Goal: Communication & Community: Answer question/provide support

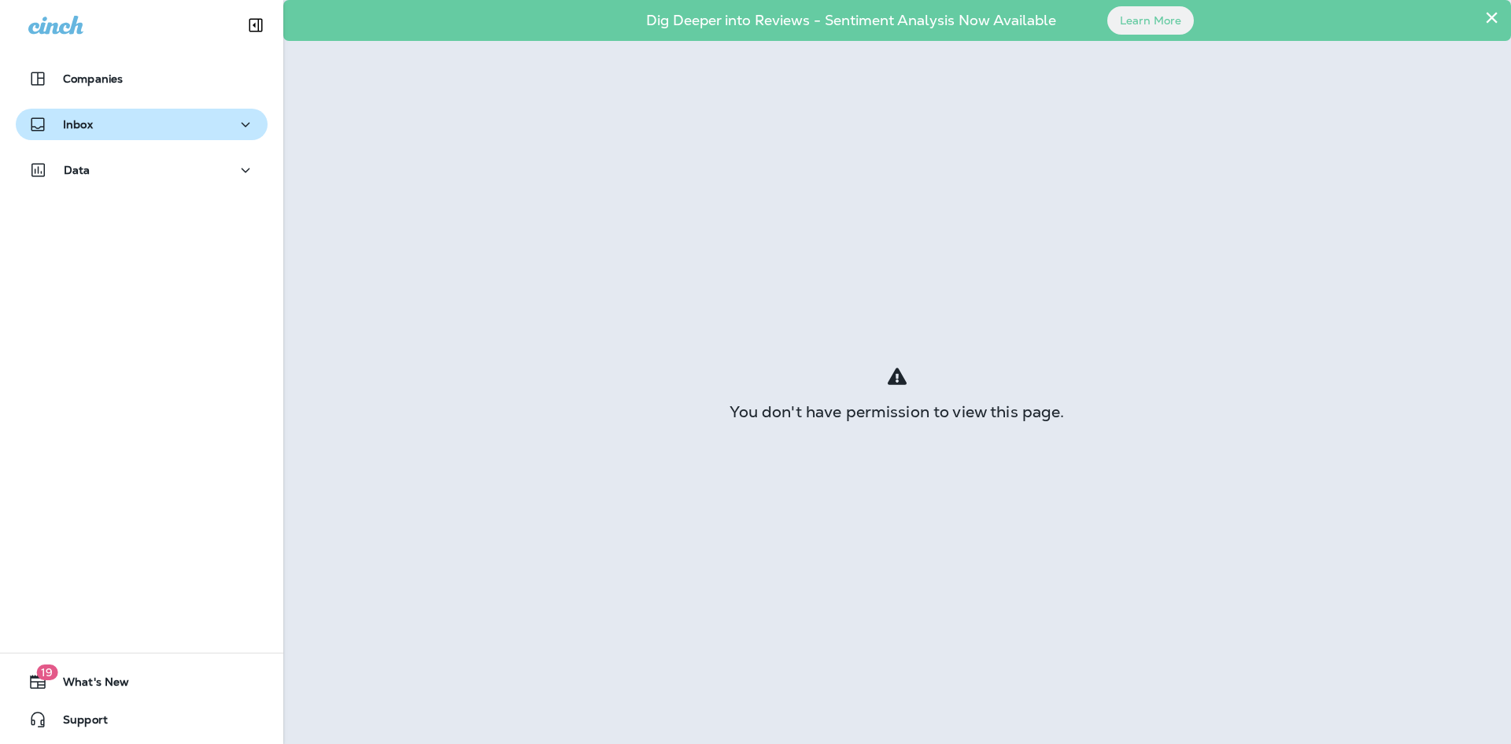
click at [91, 122] on p "Inbox" at bounding box center [78, 124] width 30 height 13
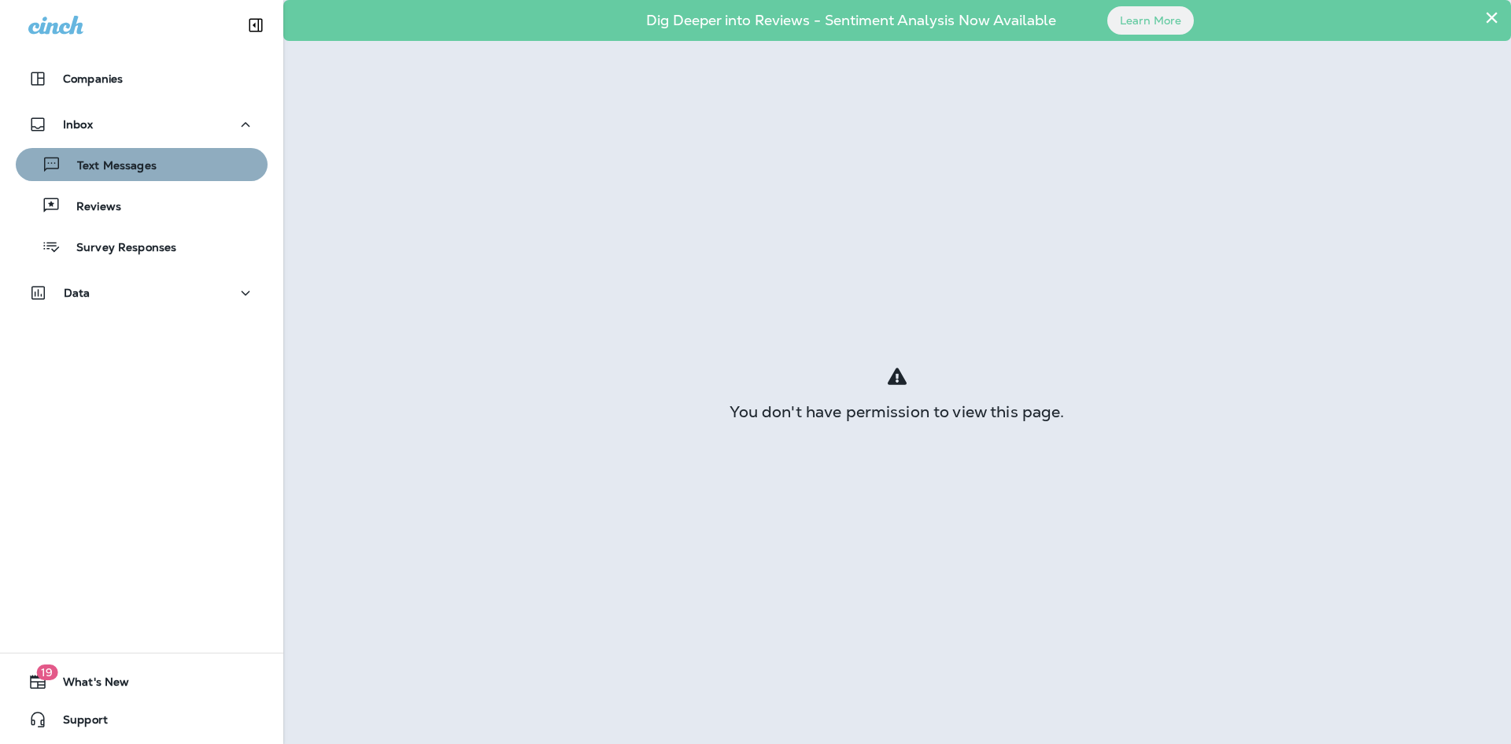
click at [142, 168] on p "Text Messages" at bounding box center [108, 166] width 95 height 15
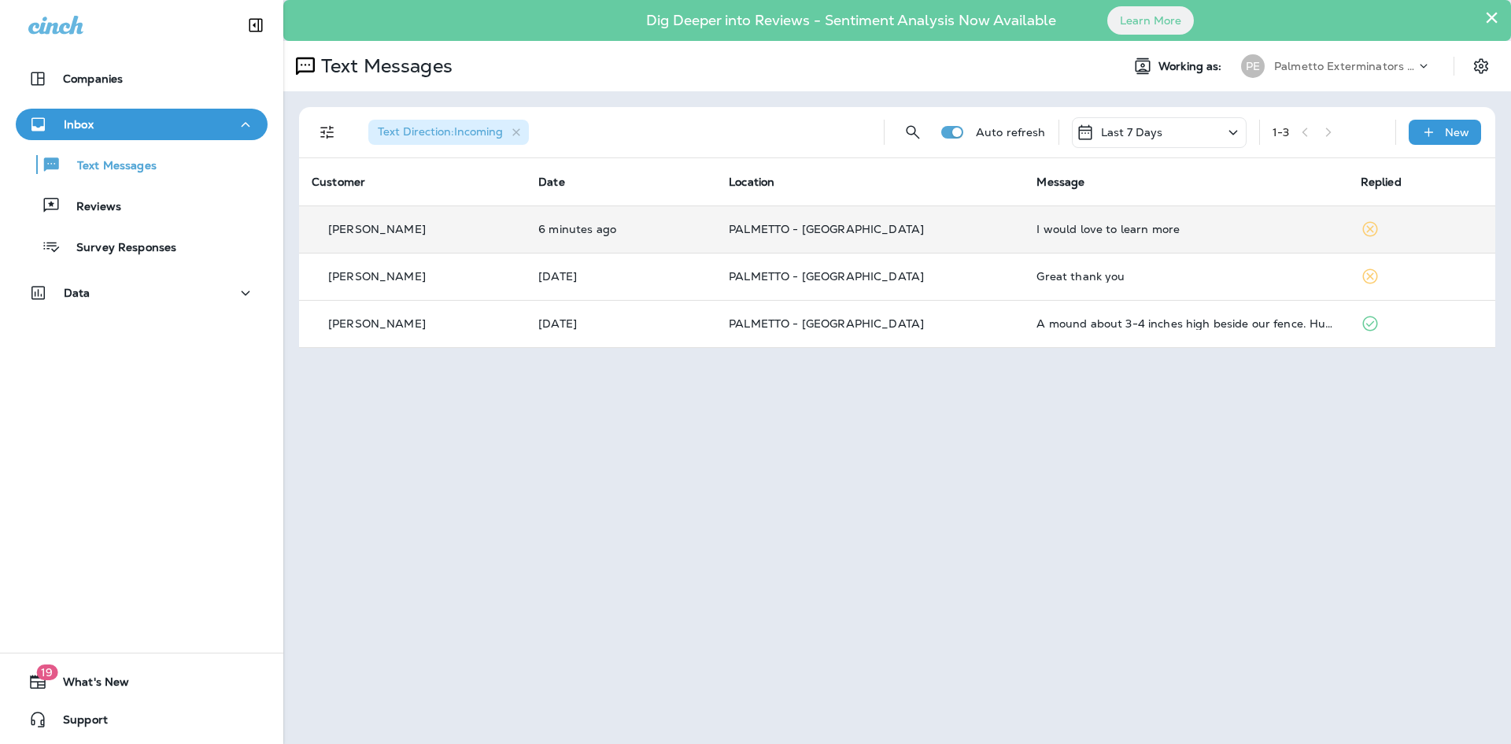
click at [977, 230] on p "PALMETTO - [GEOGRAPHIC_DATA]" at bounding box center [870, 229] width 283 height 13
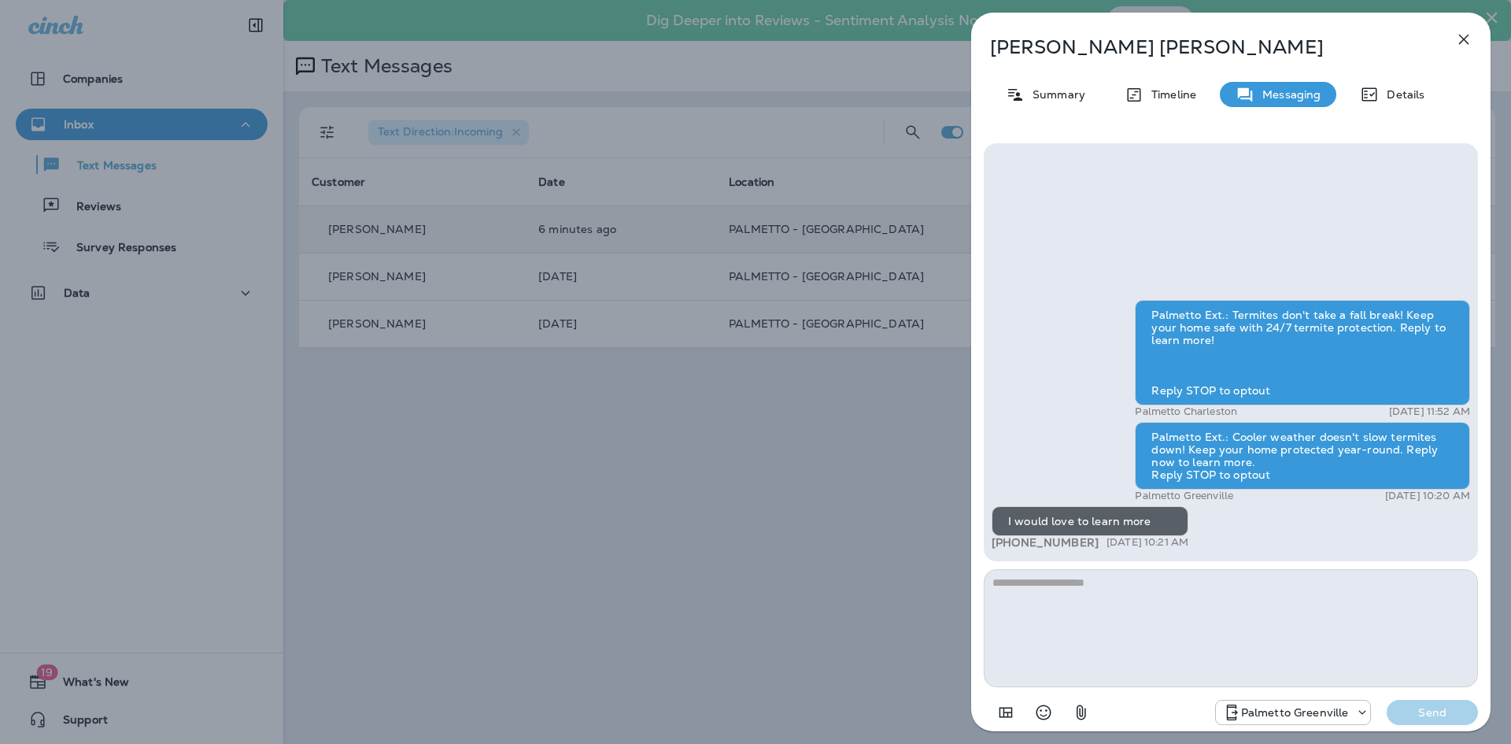
click at [1465, 39] on icon "button" at bounding box center [1463, 39] width 19 height 19
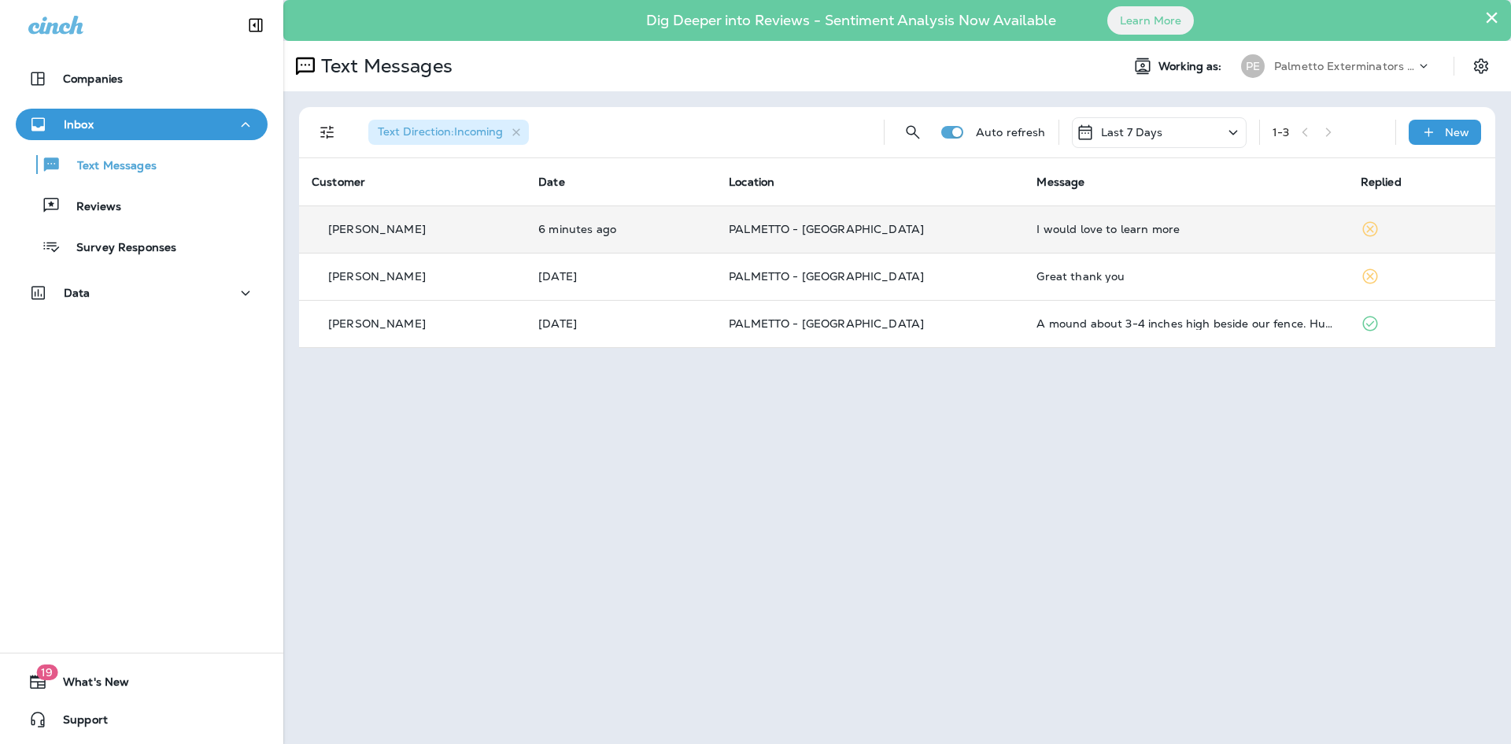
click at [1068, 275] on div "Great thank you" at bounding box center [1185, 276] width 298 height 13
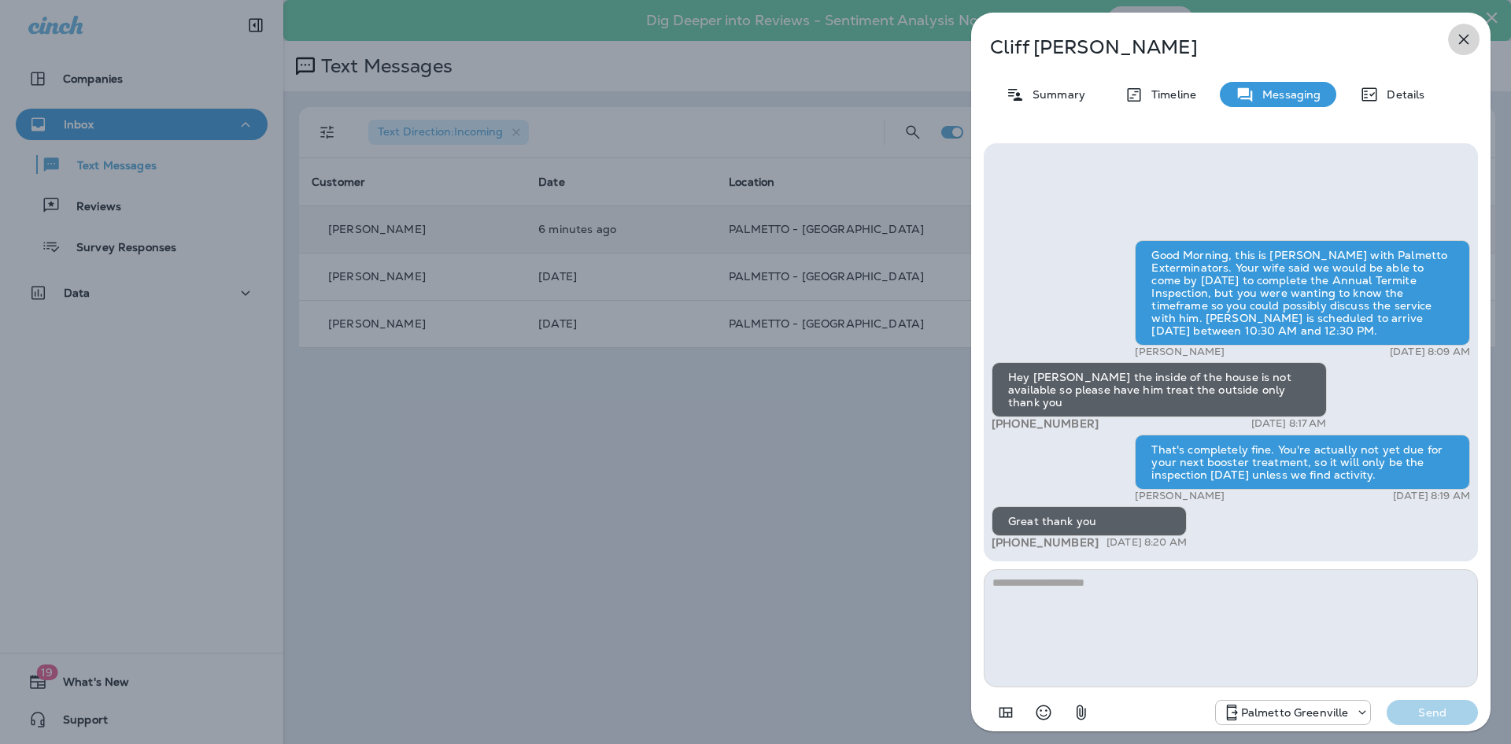
click at [1471, 41] on icon "button" at bounding box center [1463, 39] width 19 height 19
